Goal: Transaction & Acquisition: Purchase product/service

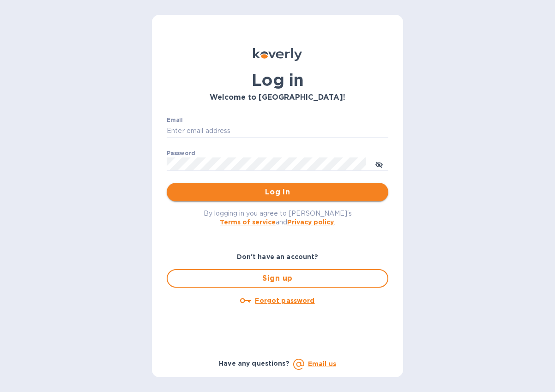
type input "[EMAIL_ADDRESS][DOMAIN_NAME]"
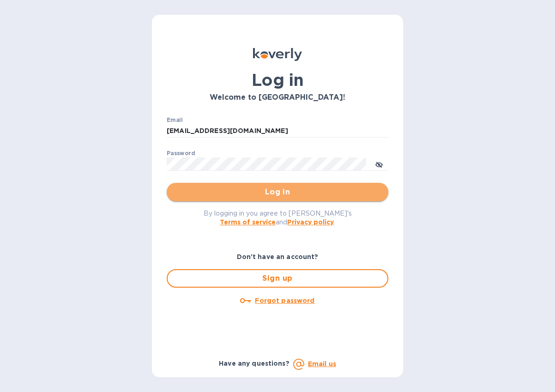
click at [298, 196] on span "Log in" at bounding box center [277, 192] width 207 height 11
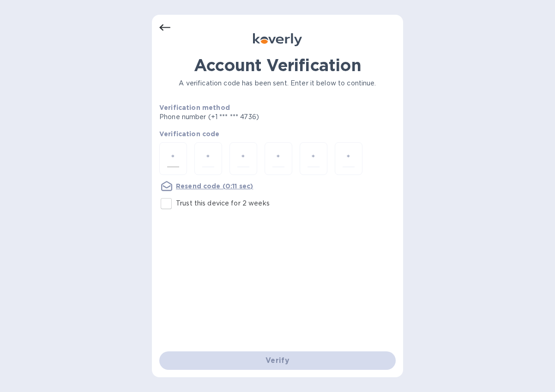
click at [165, 160] on div at bounding box center [173, 158] width 28 height 33
type input "5"
type input "8"
type input "4"
type input "3"
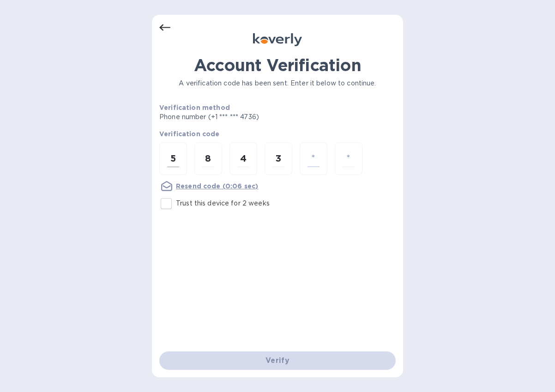
type input "6"
type input "1"
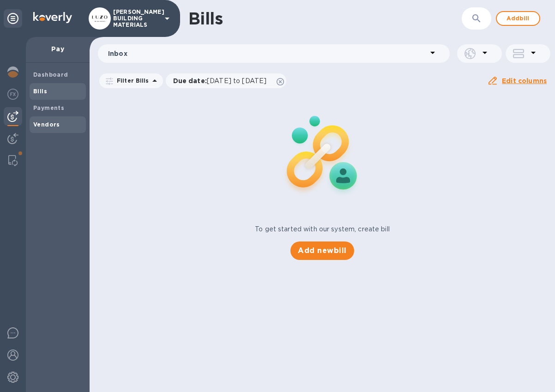
click at [44, 124] on b "Vendors" at bounding box center [46, 124] width 27 height 7
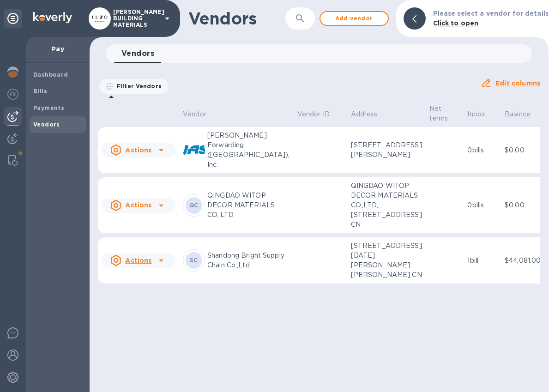
scroll to position [0, 5]
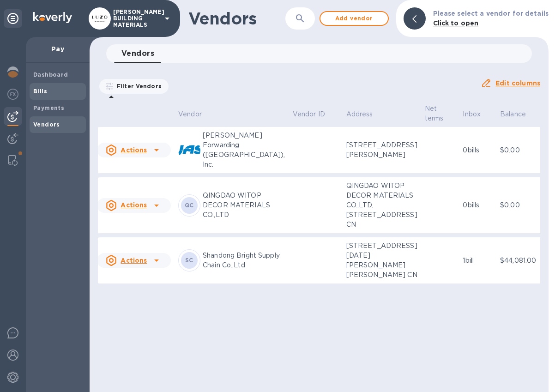
click at [56, 96] on div "Bills" at bounding box center [58, 91] width 56 height 17
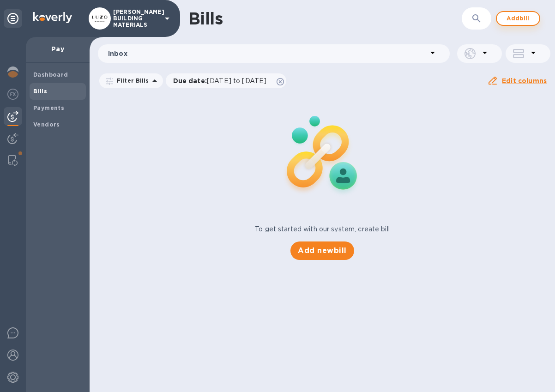
click at [514, 21] on span "Add bill" at bounding box center [518, 18] width 28 height 11
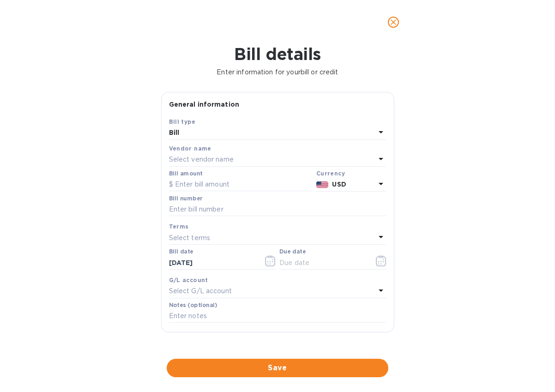
click at [227, 164] on p "Select vendor name" at bounding box center [201, 160] width 65 height 10
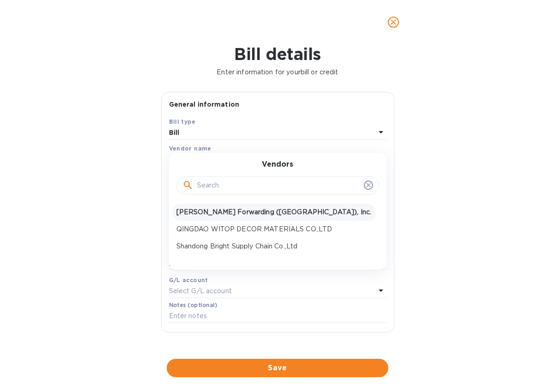
click at [219, 215] on p "[PERSON_NAME] Forwarding ([GEOGRAPHIC_DATA]), Inc." at bounding box center [273, 212] width 195 height 10
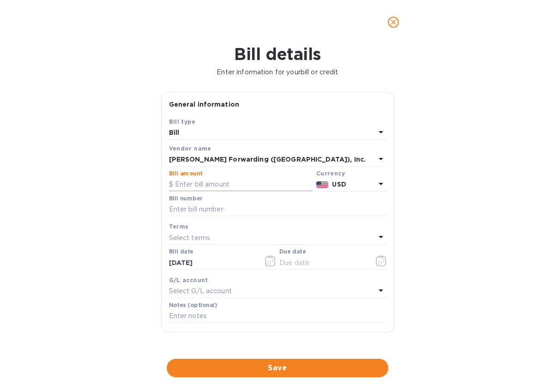
click at [204, 181] on input "text" at bounding box center [241, 185] width 144 height 14
click at [191, 183] on input "text" at bounding box center [241, 185] width 144 height 14
type input "42,786"
click at [255, 219] on div "Bill number" at bounding box center [277, 207] width 221 height 27
click at [235, 214] on input "text" at bounding box center [278, 210] width 218 height 14
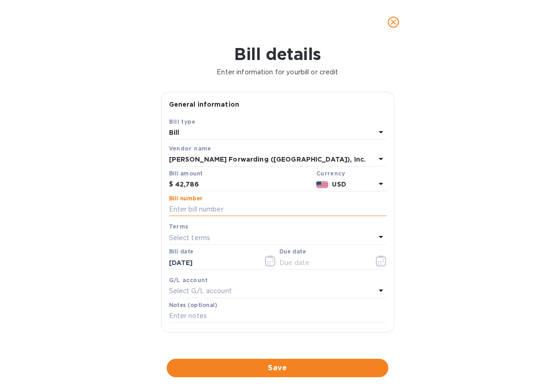
paste input "MIA503343380"
type input "MIA503343380"
click at [228, 231] on div "Terms" at bounding box center [278, 227] width 218 height 10
click at [233, 242] on div "Select terms" at bounding box center [272, 237] width 207 height 13
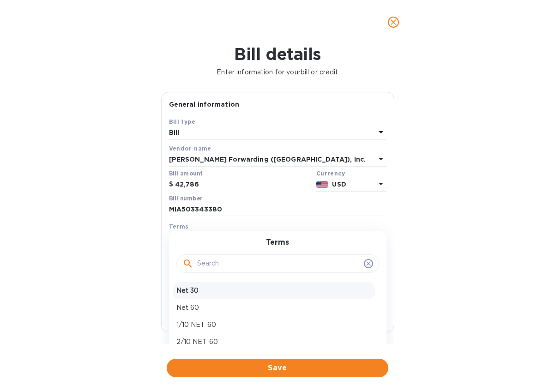
click at [202, 290] on p "Net 30" at bounding box center [273, 291] width 195 height 10
type input "[DATE]"
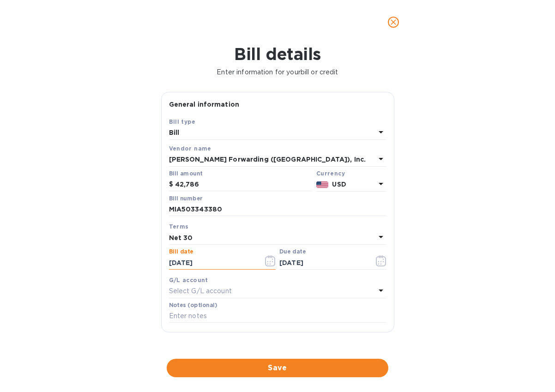
click at [205, 260] on input "[DATE]" at bounding box center [212, 263] width 87 height 14
click at [207, 265] on input "[DATE]" at bounding box center [212, 263] width 87 height 14
click at [265, 261] on icon "button" at bounding box center [270, 260] width 11 height 11
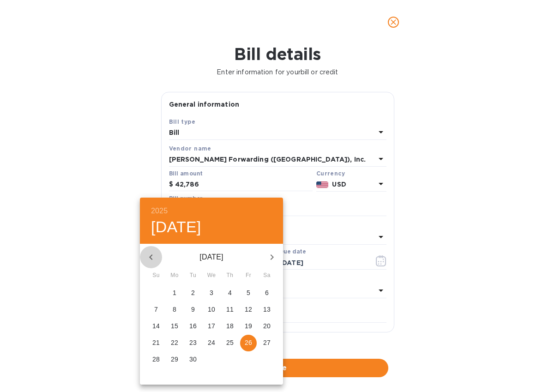
click at [152, 257] on icon "button" at bounding box center [151, 257] width 11 height 11
click at [253, 311] on span "8" at bounding box center [248, 309] width 17 height 9
type input "[DATE]"
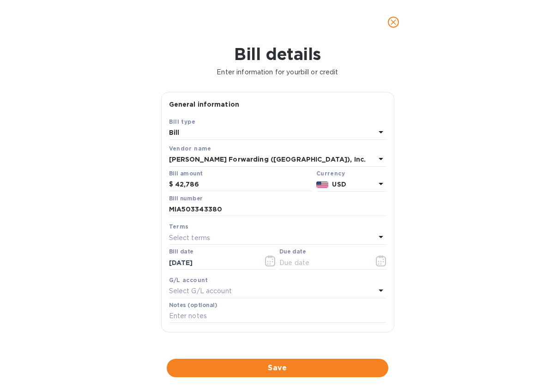
click at [225, 236] on div "Select terms" at bounding box center [272, 237] width 207 height 13
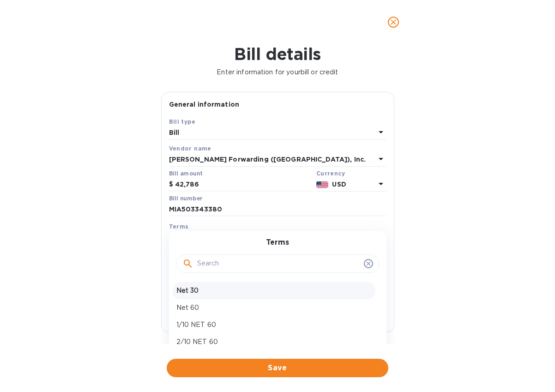
click at [213, 291] on p "Net 30" at bounding box center [273, 291] width 195 height 10
type input "[DATE]"
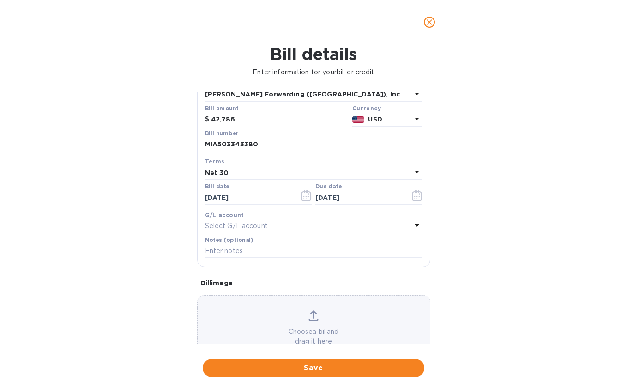
scroll to position [94, 0]
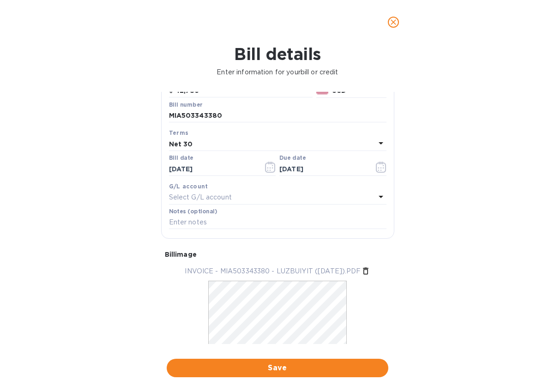
click at [451, 301] on div "Bill details Enter information for your bill or credit General information Save…" at bounding box center [277, 218] width 555 height 348
click at [327, 367] on span "Save" at bounding box center [277, 368] width 207 height 11
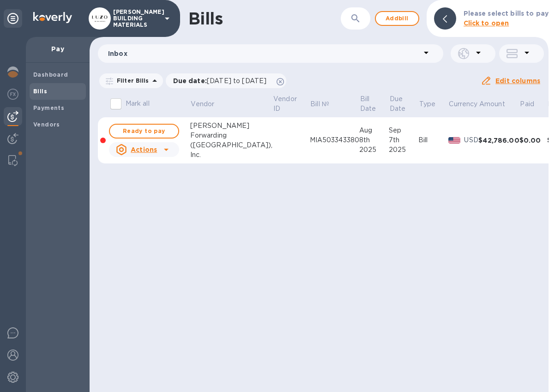
click at [159, 133] on div "Bills ​ Add bill Please select bills to pay Click to open Inbox Filter Bills Du…" at bounding box center [319, 196] width 459 height 392
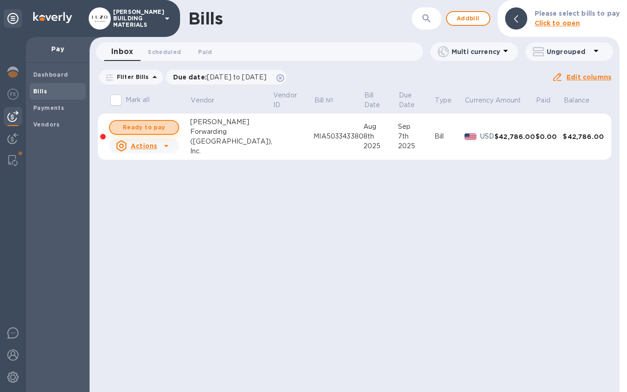
click at [156, 122] on span "Ready to pay" at bounding box center [144, 127] width 54 height 11
checkbox input "true"
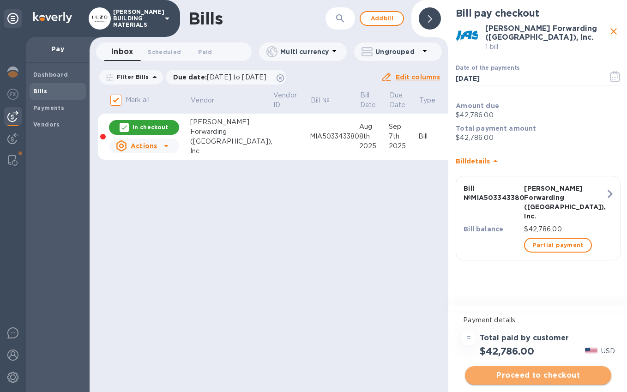
click at [539, 378] on span "Proceed to checkout" at bounding box center [539, 375] width 132 height 11
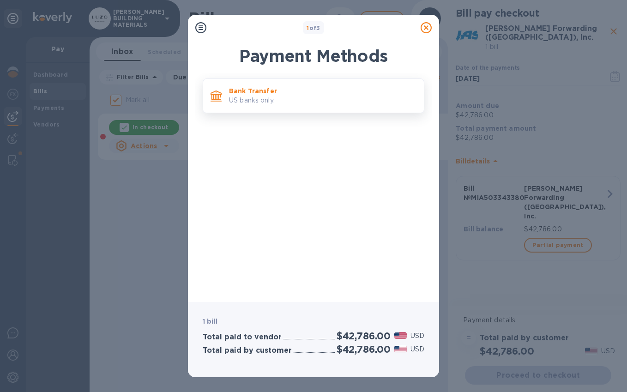
click at [282, 102] on p "US banks only." at bounding box center [323, 101] width 188 height 10
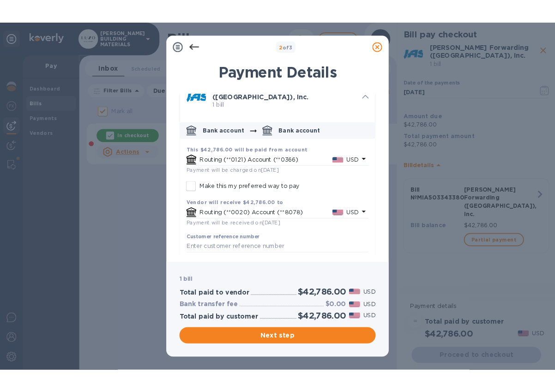
scroll to position [29, 0]
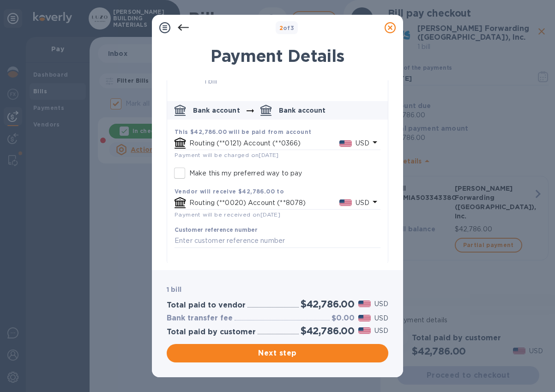
click at [290, 139] on p "Routing (**0121) Account (**0366)" at bounding box center [264, 144] width 150 height 10
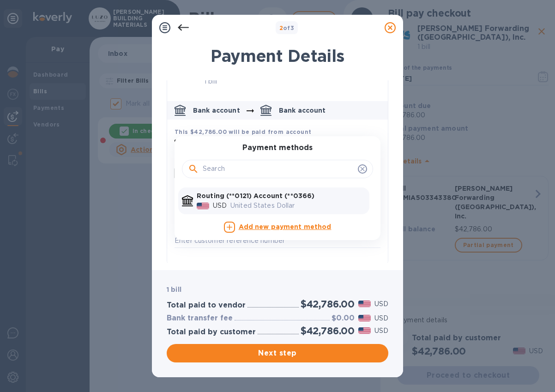
click at [293, 199] on div "United States Dollar" at bounding box center [298, 205] width 139 height 13
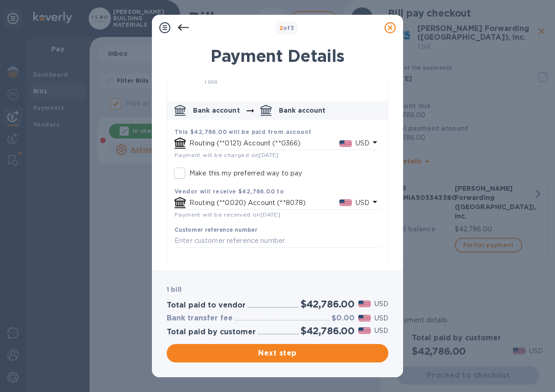
click at [258, 140] on p "Routing (**0121) Account (**0366)" at bounding box center [264, 144] width 150 height 10
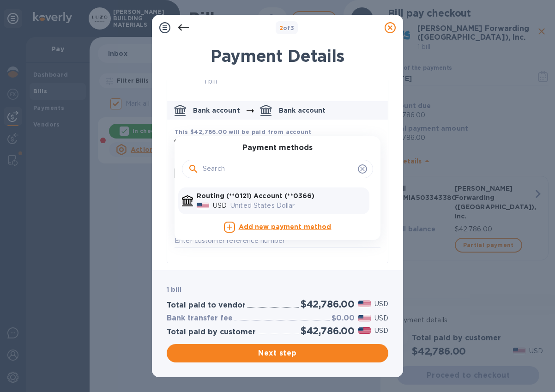
click at [265, 201] on p "United States Dollar" at bounding box center [298, 206] width 135 height 10
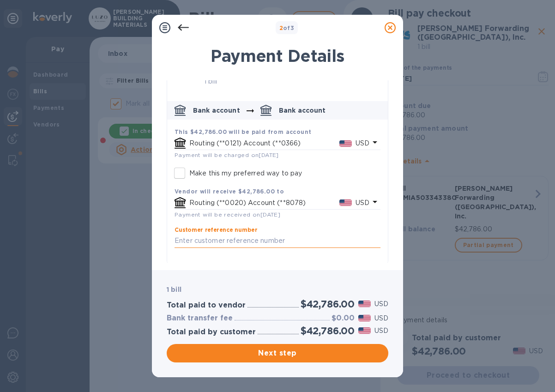
click at [281, 237] on input "default-method" at bounding box center [278, 241] width 206 height 14
paste input "MIA503343380"
type input "MIA503343380"
click at [287, 256] on div "Customer reference number MIA503343380 ​" at bounding box center [277, 243] width 213 height 41
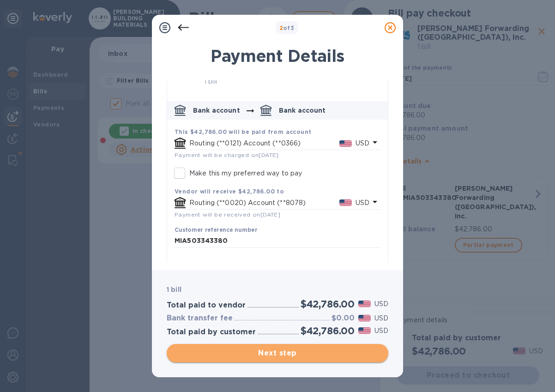
click at [277, 352] on span "Next step" at bounding box center [277, 353] width 207 height 11
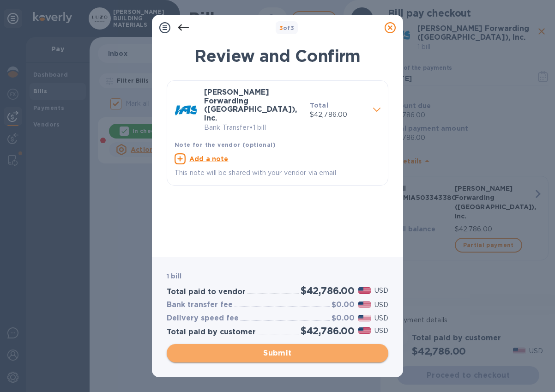
click at [311, 352] on span "Submit" at bounding box center [277, 353] width 207 height 11
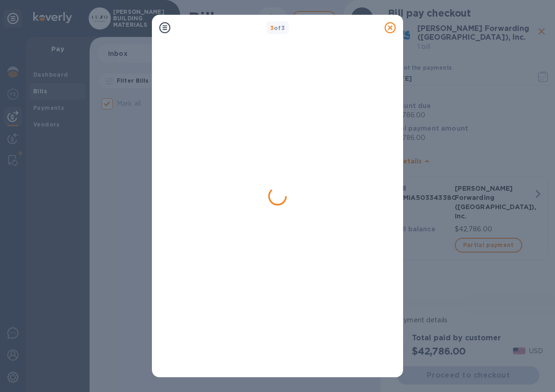
checkbox input "false"
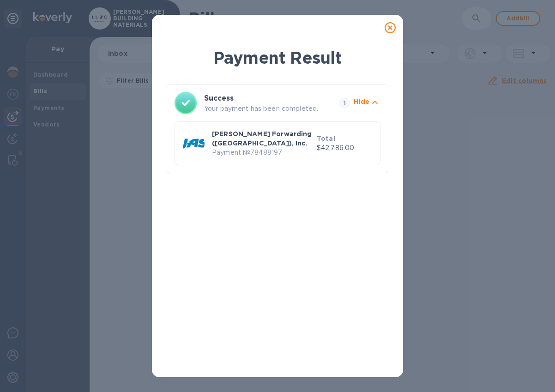
click at [380, 104] on icon "button" at bounding box center [375, 102] width 11 height 11
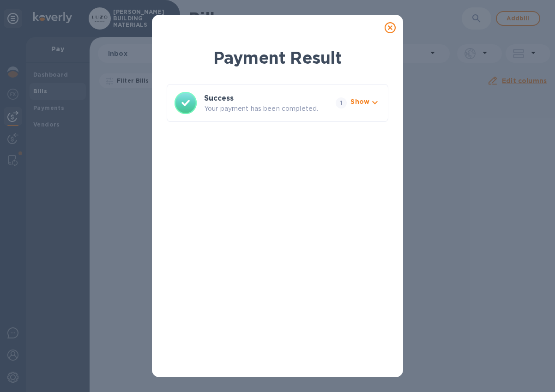
click at [368, 103] on p "Show" at bounding box center [360, 101] width 19 height 9
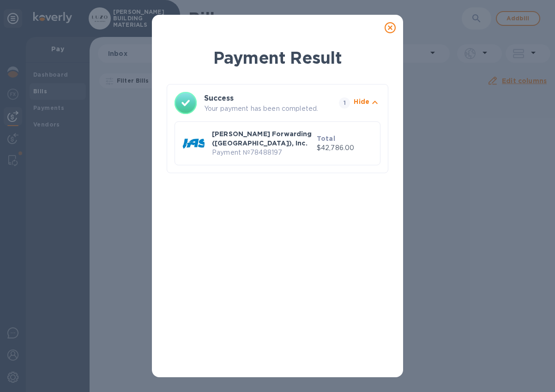
click at [325, 99] on div "Success Your payment has been completed." at bounding box center [269, 103] width 135 height 24
click at [346, 103] on span "1" at bounding box center [344, 102] width 11 height 11
click at [291, 139] on p "[PERSON_NAME] Forwarding ([GEOGRAPHIC_DATA]), Inc." at bounding box center [262, 138] width 101 height 18
click at [409, 164] on div "Payment Result Success Your payment has been completed. 1 Hide [PERSON_NAME] Fo…" at bounding box center [277, 196] width 555 height 392
click at [397, 77] on div "Payment Result Success Your payment has been completed. 1 Hide [PERSON_NAME] Fo…" at bounding box center [277, 206] width 251 height 342
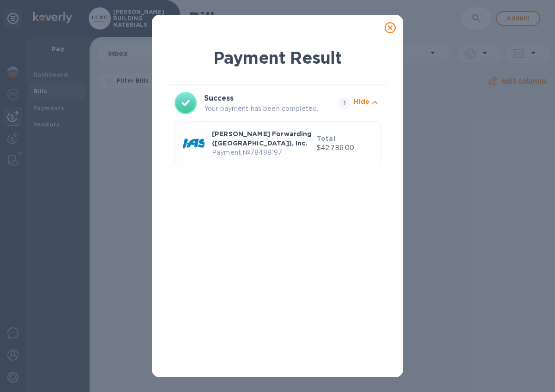
drag, startPoint x: 389, startPoint y: 30, endPoint x: 376, endPoint y: 56, distance: 29.5
click at [388, 30] on icon at bounding box center [390, 27] width 11 height 11
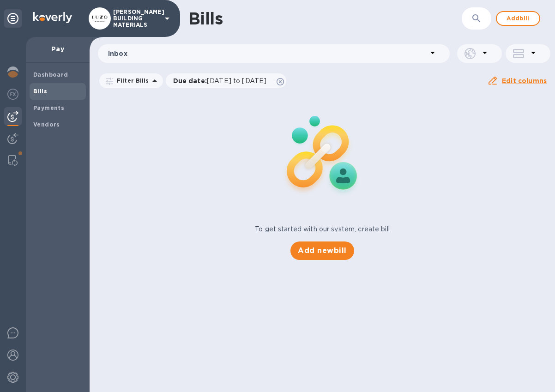
click at [10, 116] on img at bounding box center [12, 116] width 11 height 11
click at [52, 81] on div "Dashboard" at bounding box center [58, 75] width 56 height 17
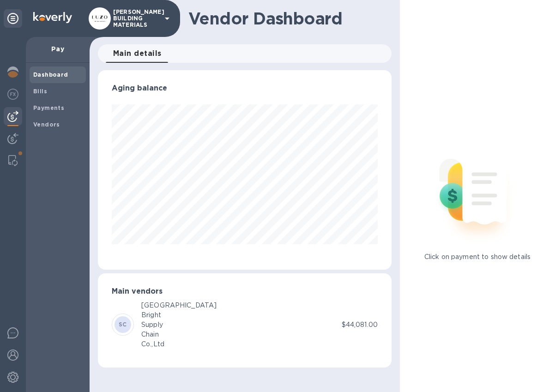
scroll to position [200, 294]
click at [48, 109] on b "Payments" at bounding box center [48, 107] width 31 height 7
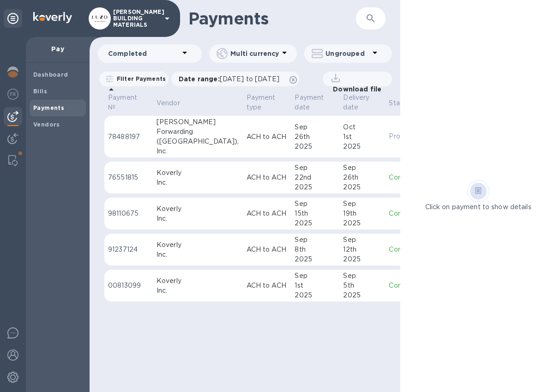
scroll to position [0, 107]
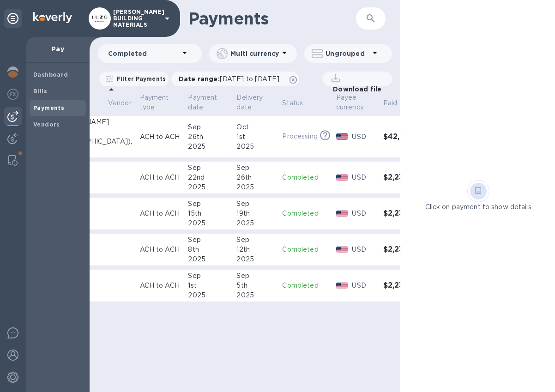
click at [352, 137] on p "USD" at bounding box center [364, 137] width 24 height 10
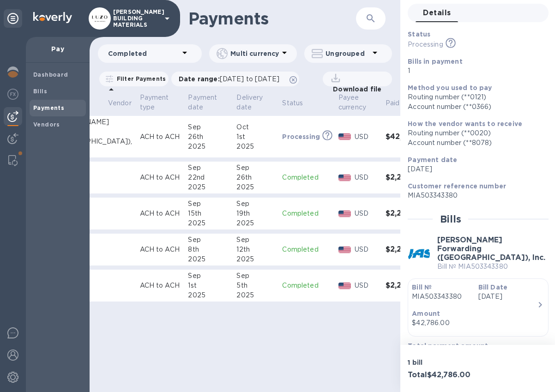
scroll to position [48, 0]
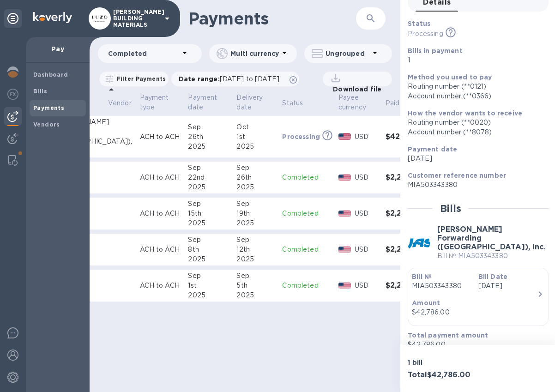
click at [249, 42] on div "Payments ​ Completed Multi currency Ungrouped Filter Payments Date range : [DAT…" at bounding box center [245, 196] width 311 height 392
